Goal: Transaction & Acquisition: Purchase product/service

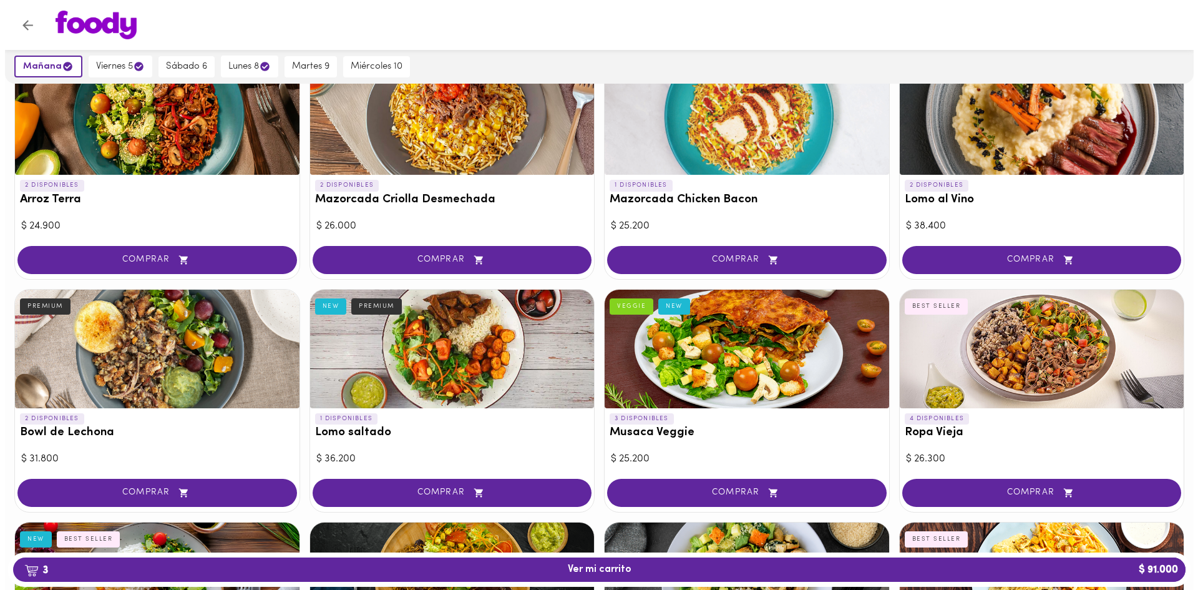
scroll to position [250, 0]
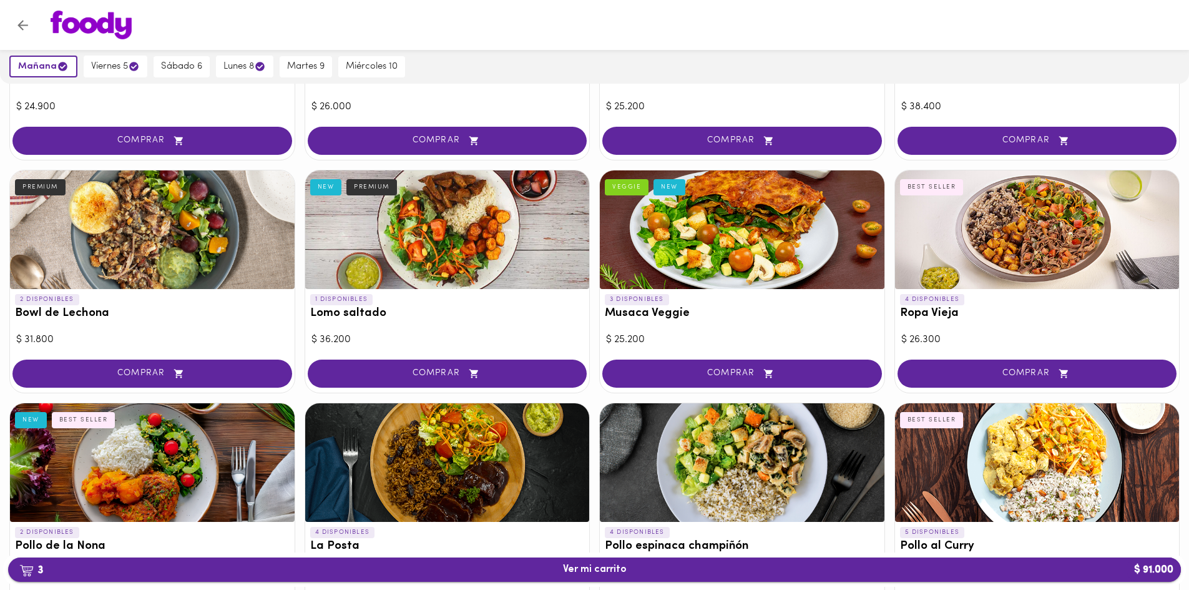
click at [618, 569] on span "3 Ver mi carrito $ 91.000" at bounding box center [595, 570] width 64 height 12
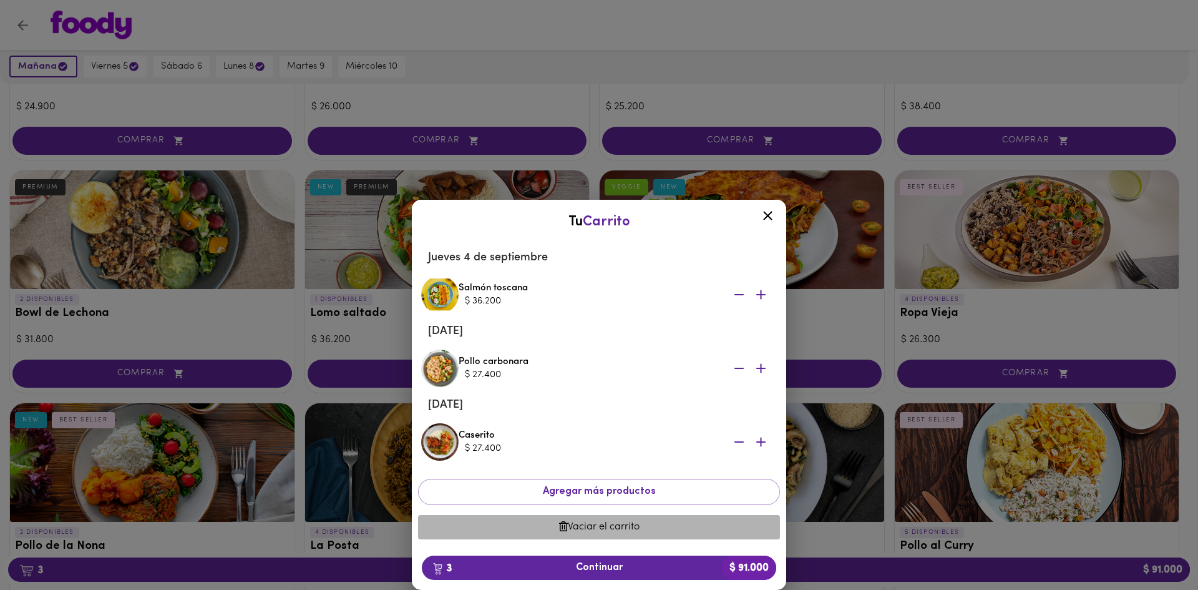
click at [619, 531] on span "Vaciar el carrito" at bounding box center [599, 527] width 342 height 12
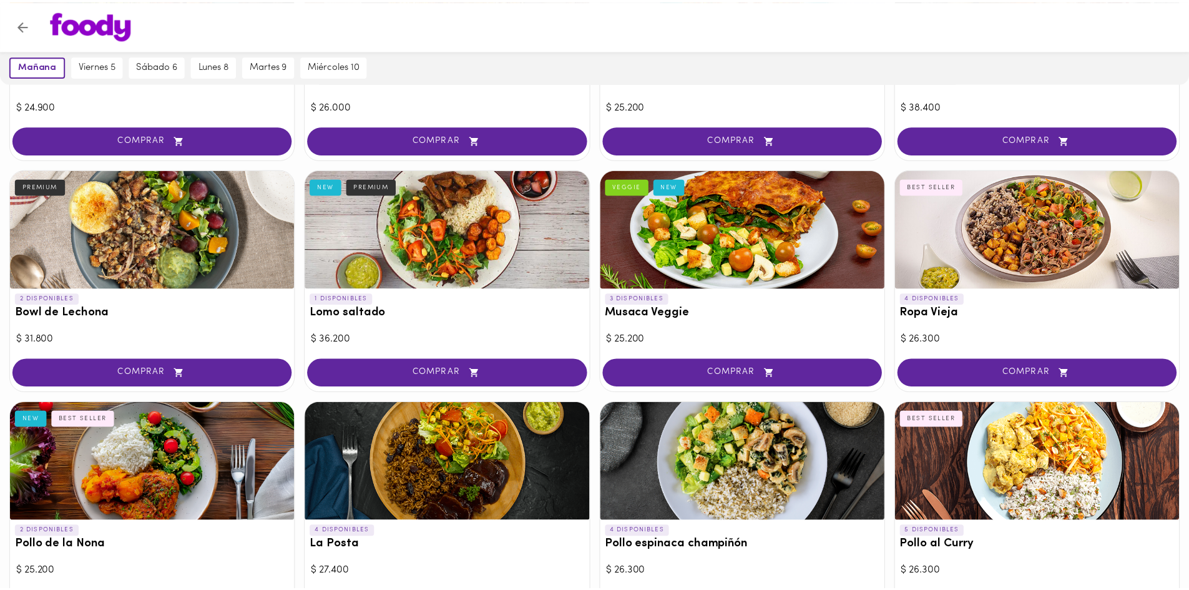
scroll to position [249, 0]
